Goal: Task Accomplishment & Management: Use online tool/utility

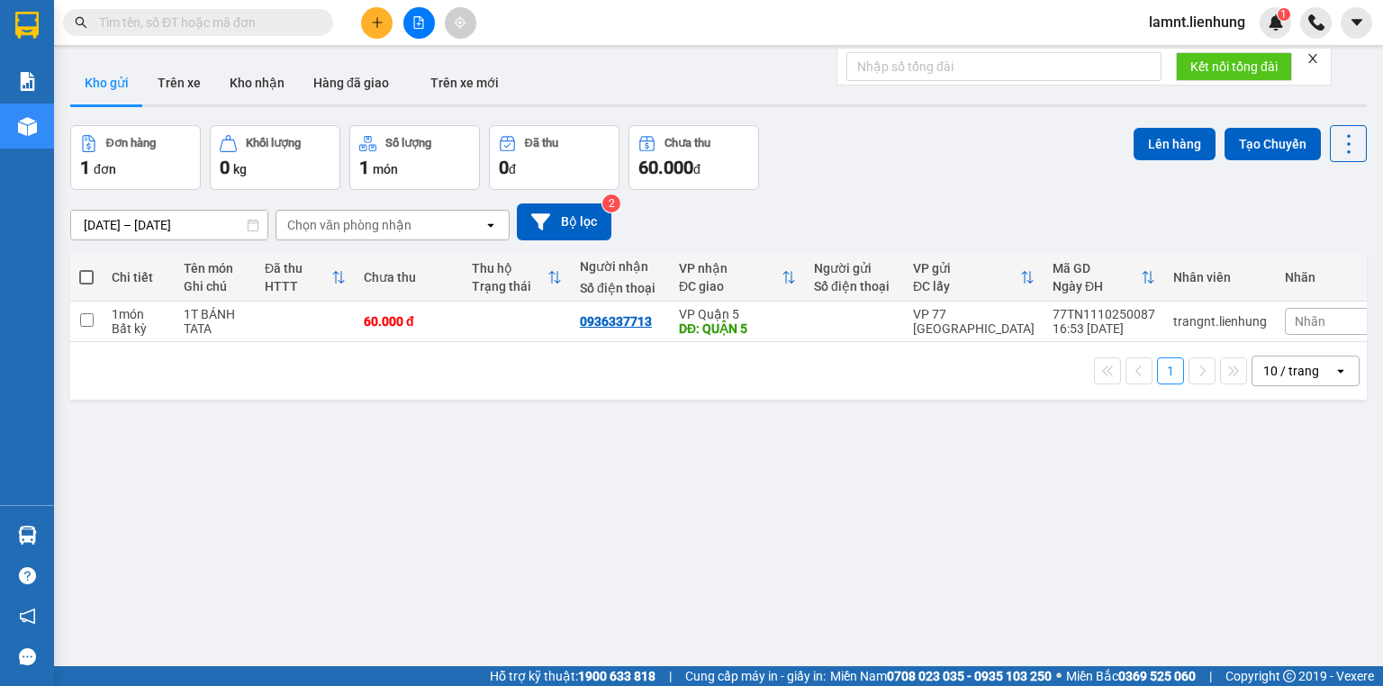
click at [1317, 54] on icon "close" at bounding box center [1313, 58] width 13 height 13
click at [421, 12] on button at bounding box center [419, 23] width 32 height 32
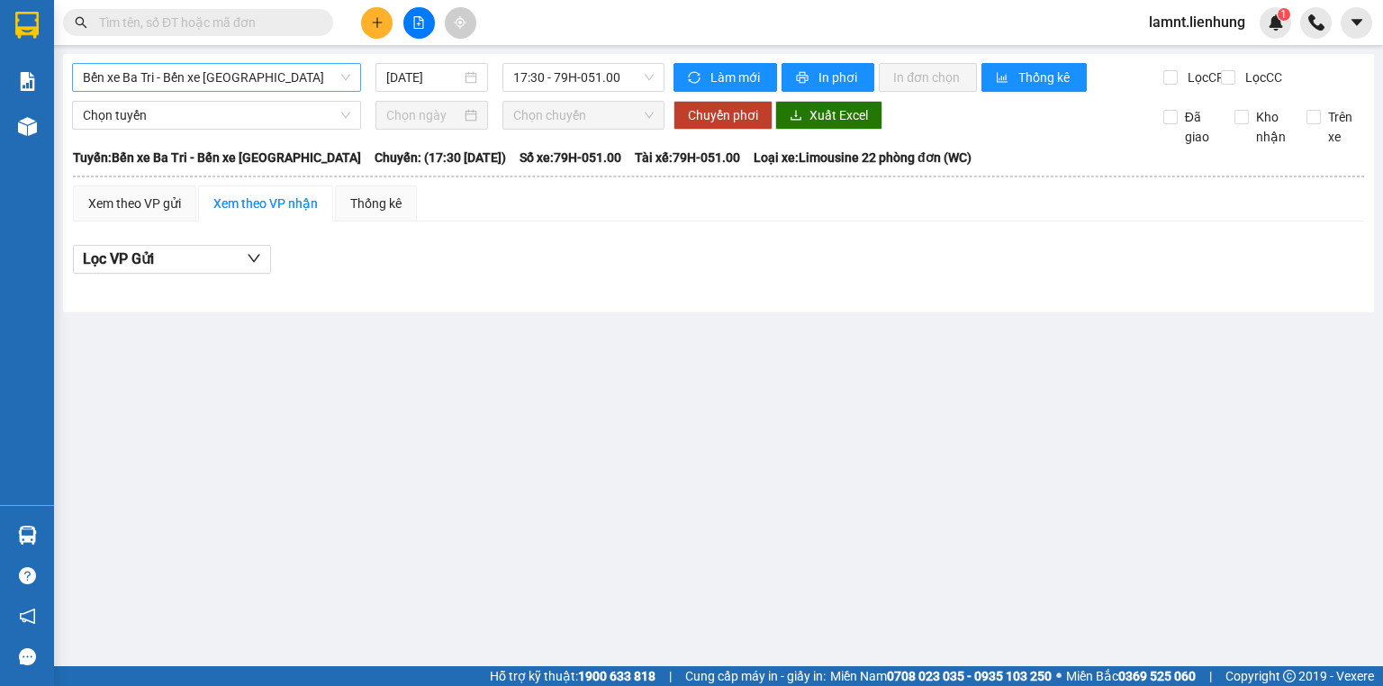
click at [295, 72] on span "Bến xe Ba Tri - Bến xe Vạn Ninh" at bounding box center [216, 77] width 267 height 27
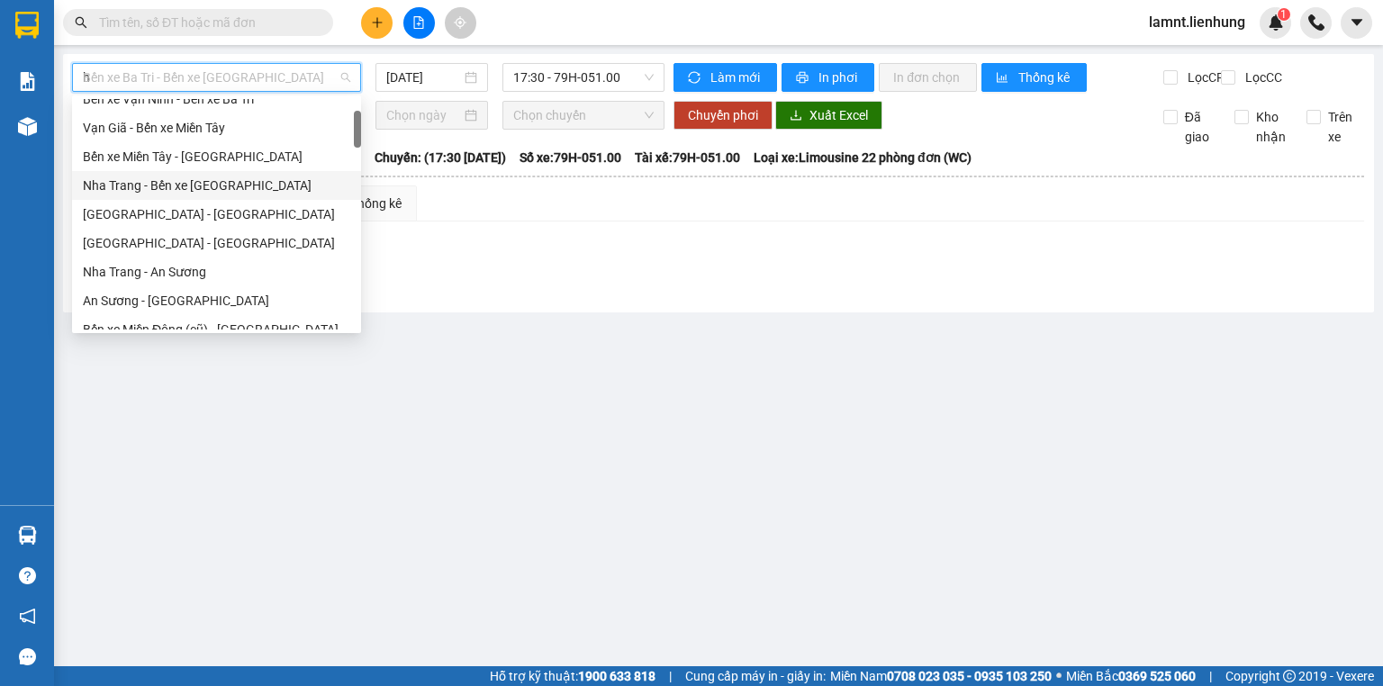
scroll to position [29, 0]
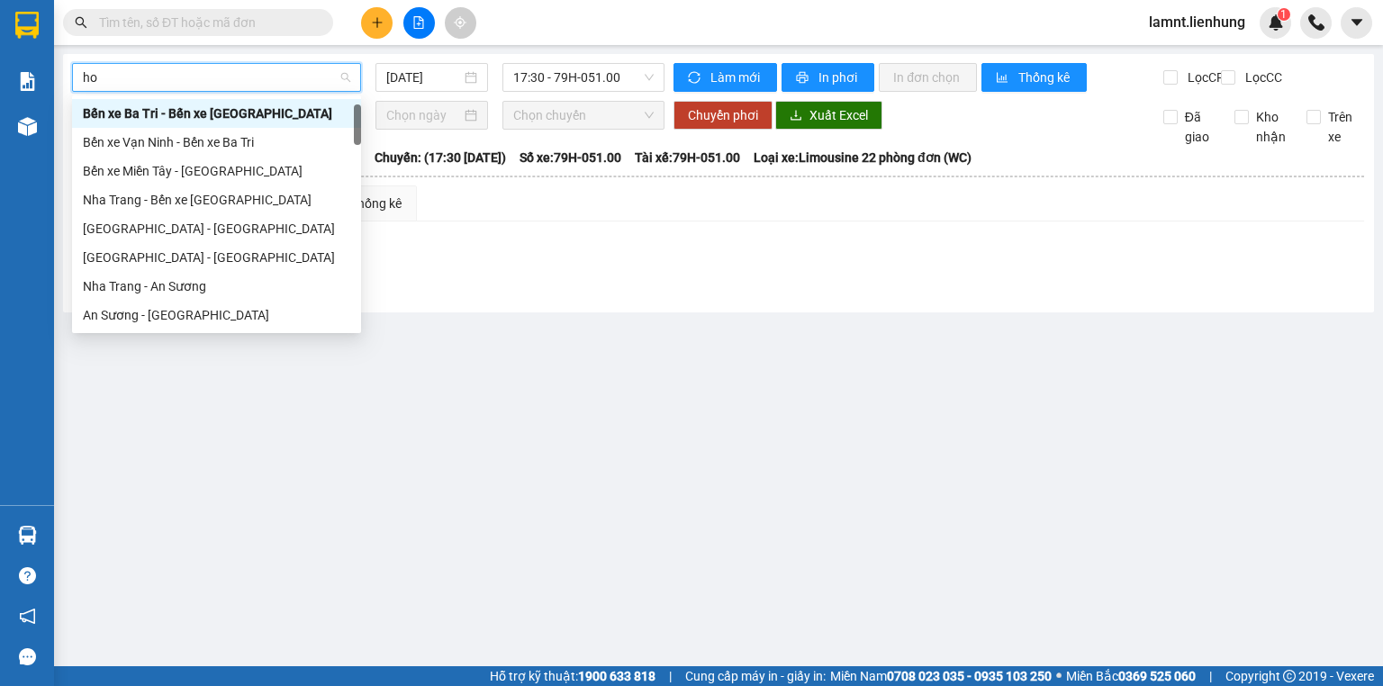
type input "hô"
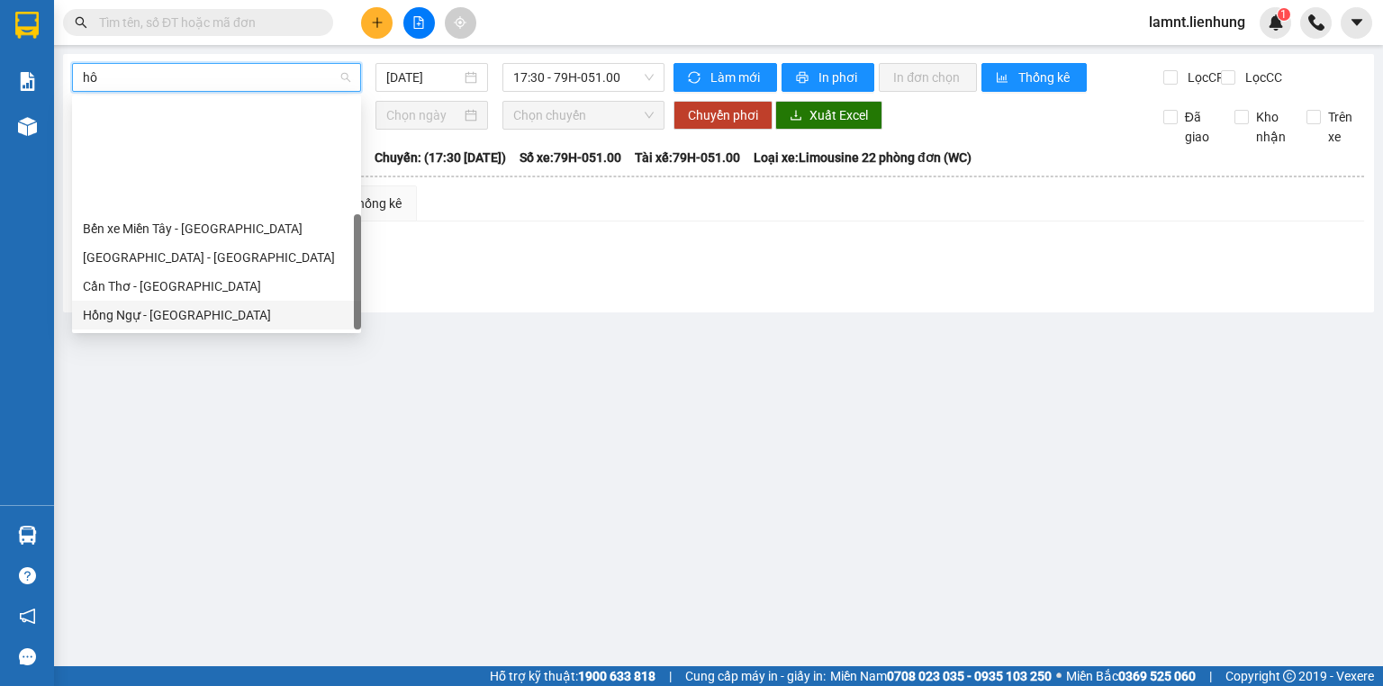
scroll to position [144, 0]
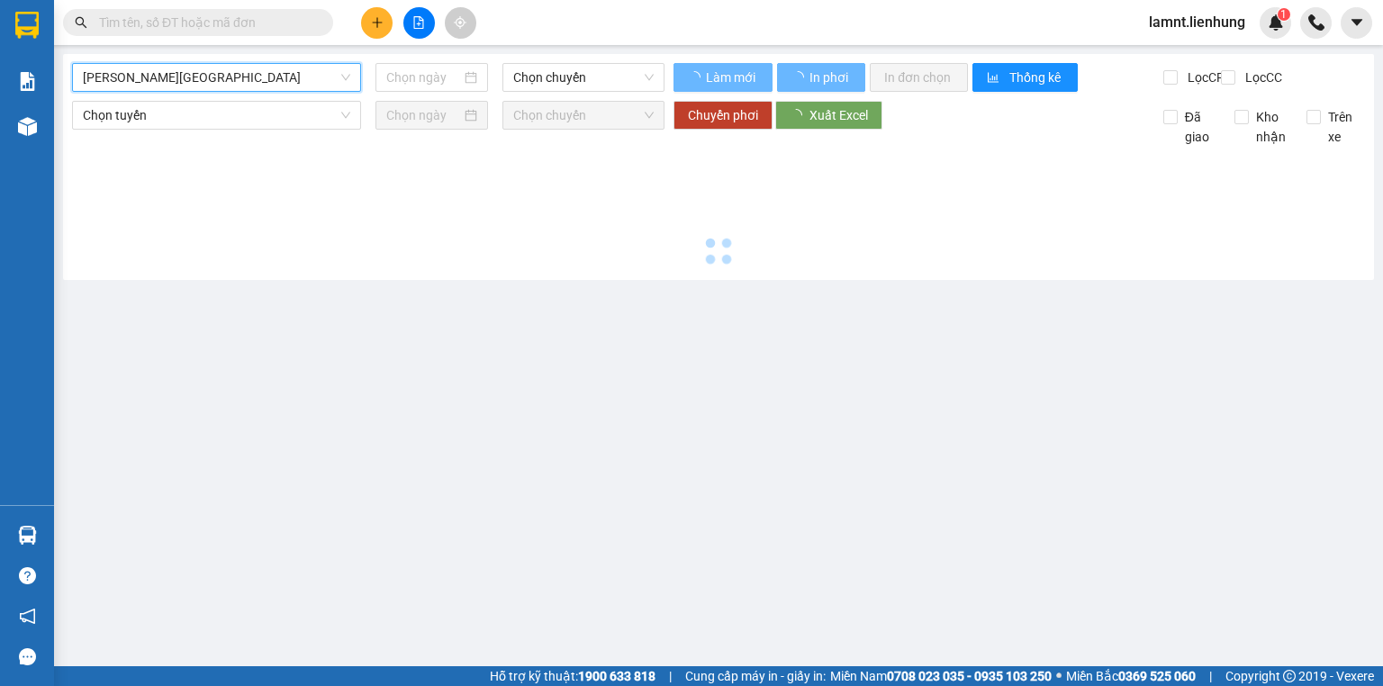
type input "12/10/2025"
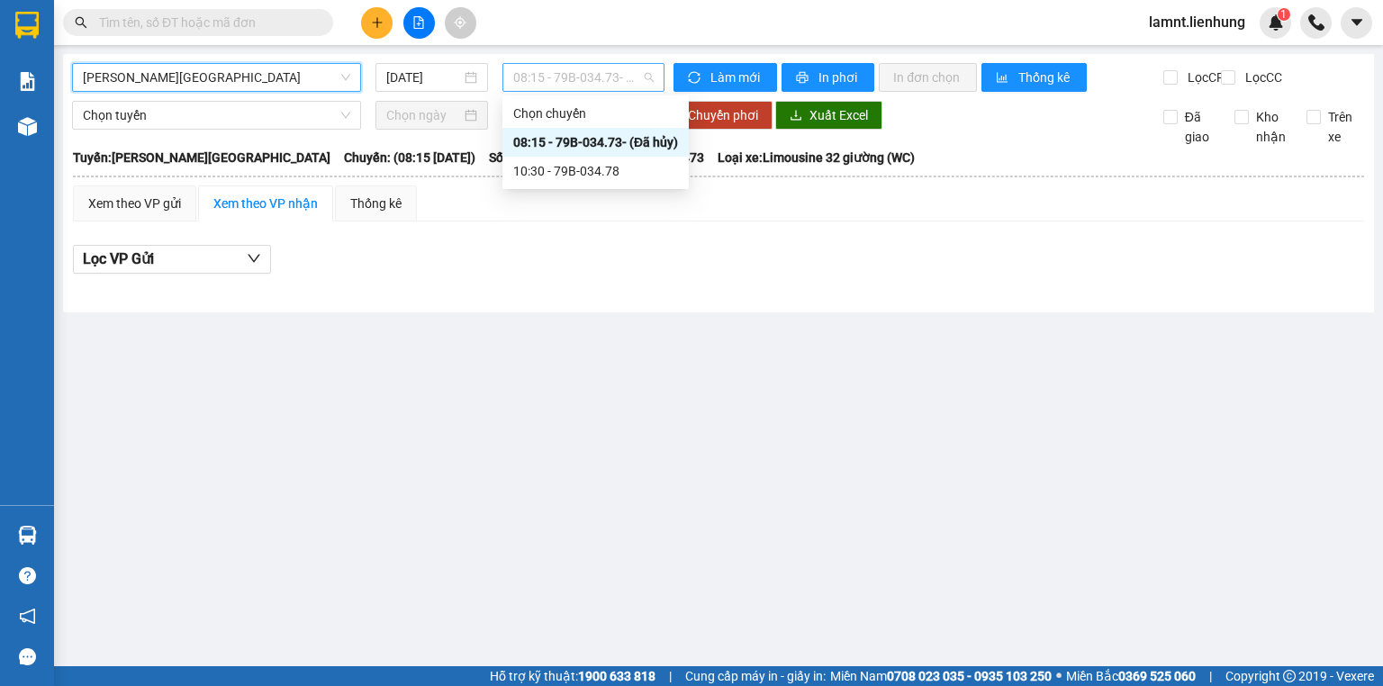
click at [555, 68] on span "08:15 - 79B-034.73 - (Đã hủy)" at bounding box center [583, 77] width 141 height 27
click at [535, 170] on div "10:30 - 79B-034.78" at bounding box center [595, 171] width 165 height 20
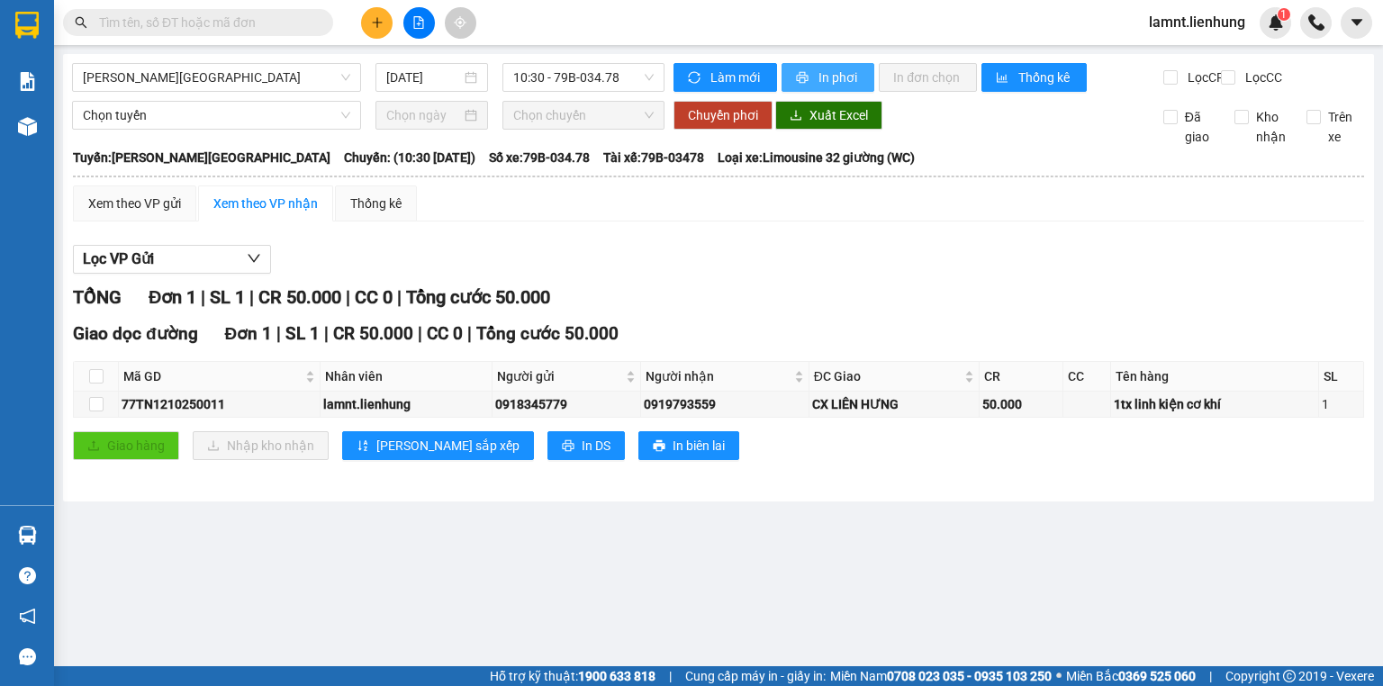
click at [833, 77] on span "In phơi" at bounding box center [839, 78] width 41 height 20
